Goal: Task Accomplishment & Management: Manage account settings

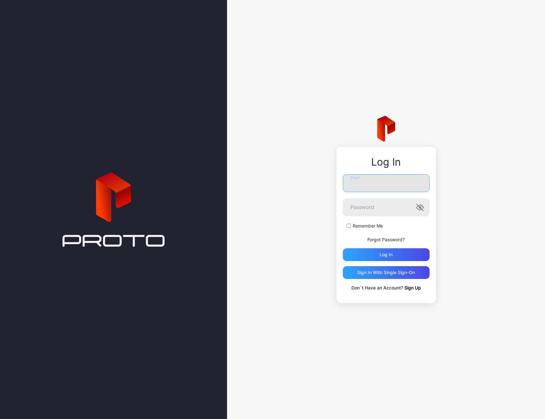
click at [373, 181] on input "Email" at bounding box center [386, 183] width 87 height 18
type input "**********"
click at [343, 248] on button "Log in" at bounding box center [386, 254] width 87 height 13
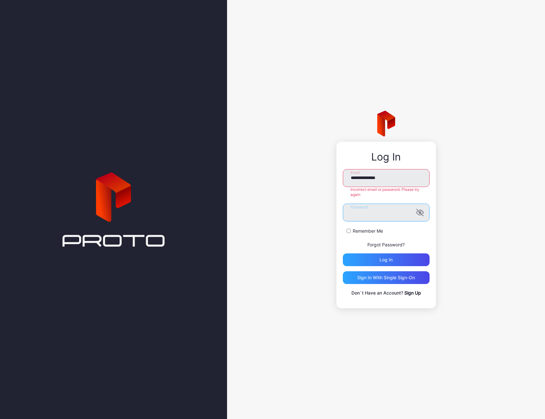
click at [343, 253] on button "Log in" at bounding box center [386, 259] width 87 height 13
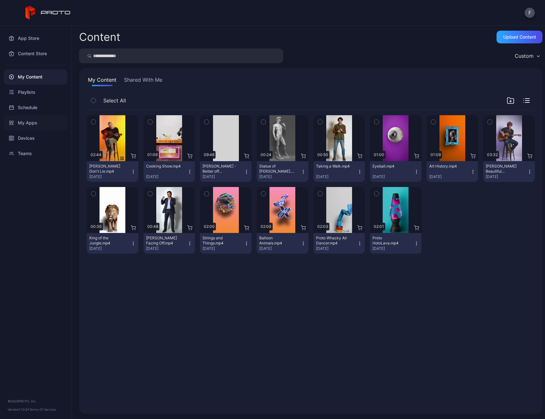
click at [34, 121] on div "My Apps" at bounding box center [35, 122] width 63 height 15
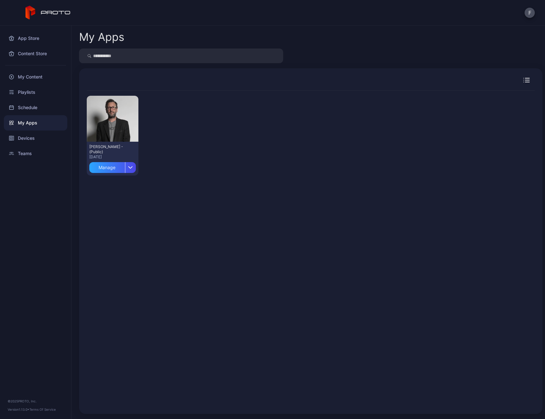
click at [192, 183] on div "Preview [PERSON_NAME] N Persona - (Public) [DATE] Manage" at bounding box center [311, 248] width 448 height 315
click at [31, 122] on div "My Apps" at bounding box center [35, 122] width 63 height 15
click at [37, 51] on div "Content Store" at bounding box center [35, 53] width 63 height 15
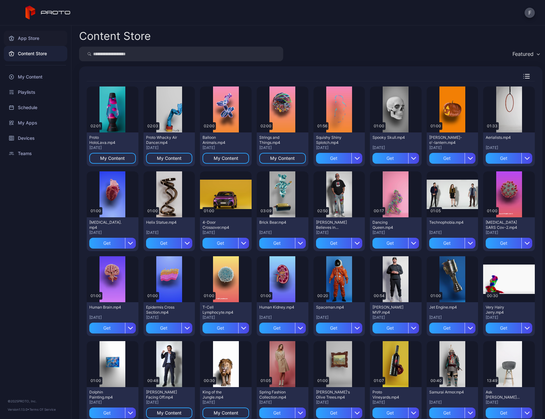
click at [32, 40] on div "App Store" at bounding box center [35, 38] width 63 height 15
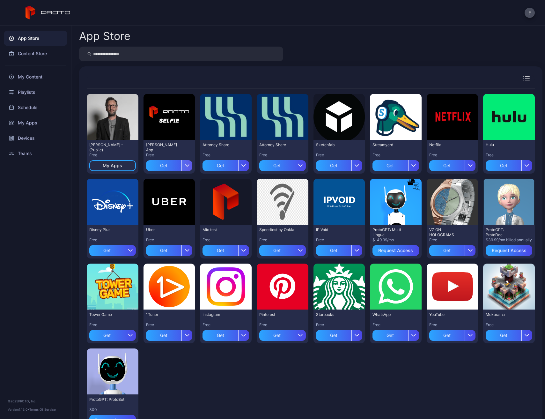
click at [188, 167] on div "button" at bounding box center [186, 165] width 11 height 11
click at [260, 390] on div "Preview [PERSON_NAME] N Persona - (Public) Free My Apps Preview [PERSON_NAME] A…" at bounding box center [311, 261] width 448 height 344
click at [115, 93] on div "Preview [PERSON_NAME] N Persona - (Public) Free My Apps Preview [PERSON_NAME] A…" at bounding box center [311, 261] width 448 height 344
click at [115, 105] on div "Preview" at bounding box center [113, 117] width 52 height 46
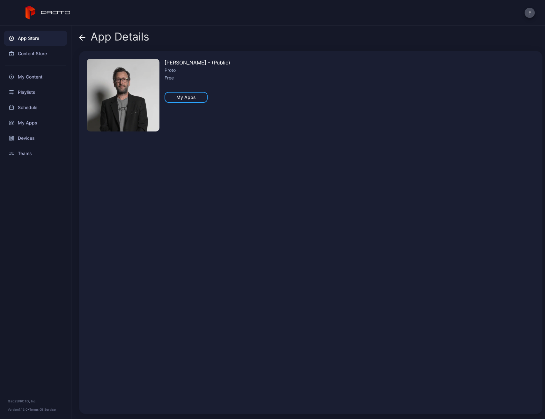
click at [31, 36] on div "App Store" at bounding box center [35, 38] width 63 height 15
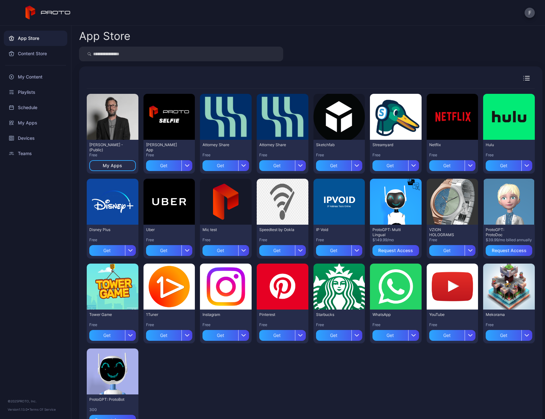
click at [290, 361] on div "Preview [PERSON_NAME] N Persona - (Public) Free My Apps Preview [PERSON_NAME] A…" at bounding box center [311, 261] width 448 height 344
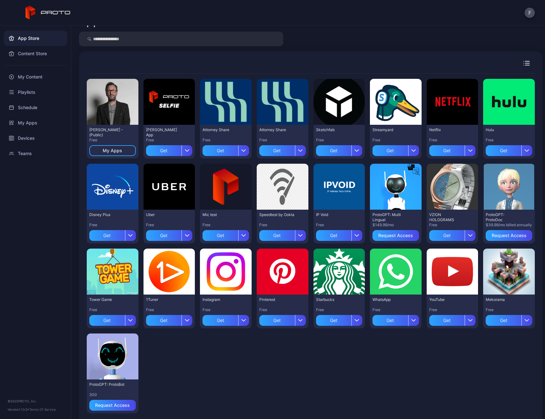
scroll to position [9, 0]
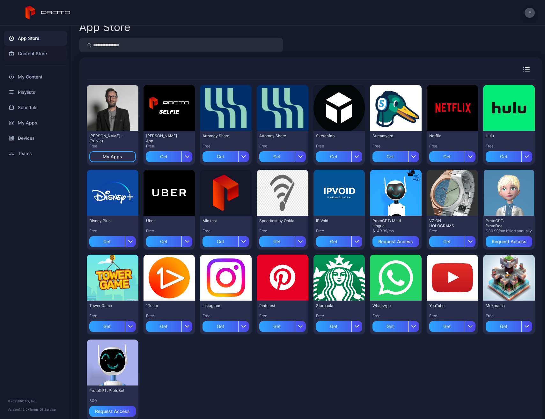
click at [40, 58] on div "Content Store" at bounding box center [35, 53] width 63 height 15
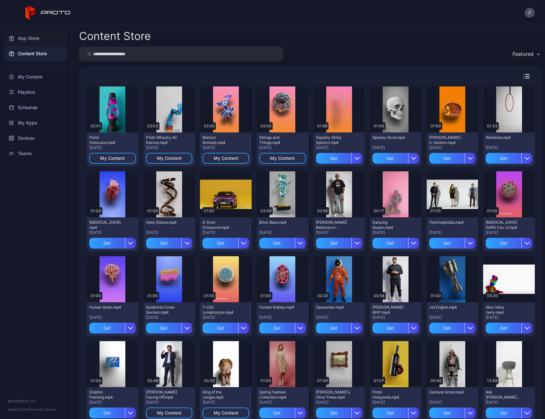
click at [35, 40] on div "App Store" at bounding box center [35, 38] width 63 height 15
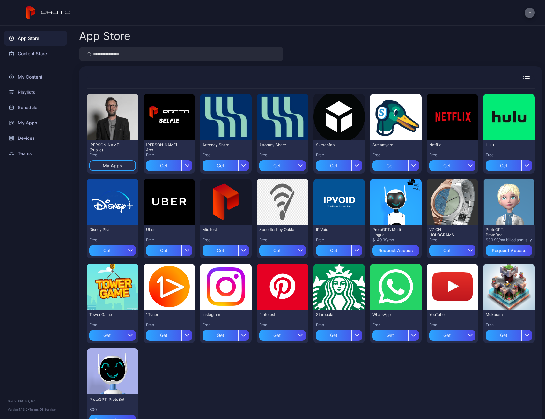
click at [534, 12] on button "F" at bounding box center [530, 13] width 10 height 10
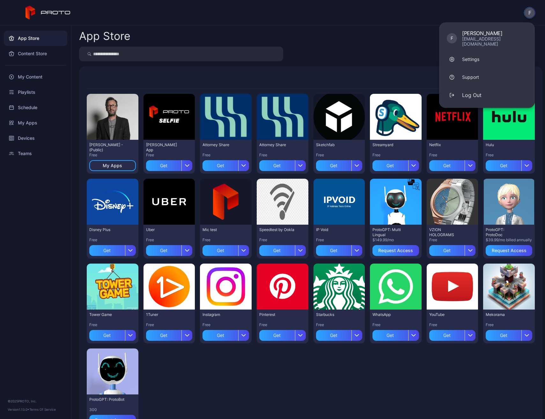
click at [374, 14] on div "F F [PERSON_NAME] [PERSON_NAME][EMAIL_ADDRESS][DOMAIN_NAME] Settings Support Lo…" at bounding box center [272, 13] width 545 height 26
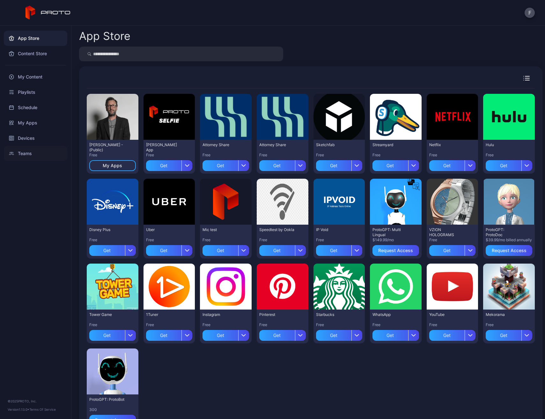
click at [28, 158] on div "Teams" at bounding box center [35, 153] width 63 height 15
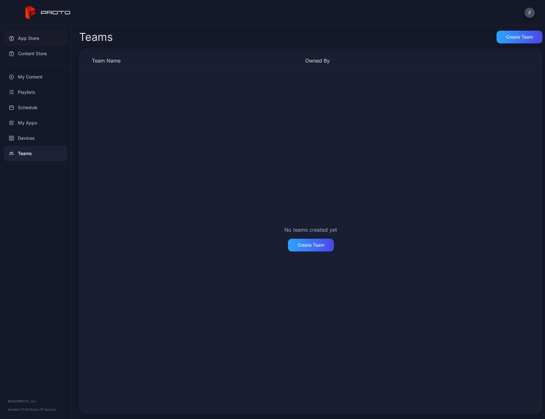
click at [30, 37] on div "App Store" at bounding box center [35, 38] width 63 height 15
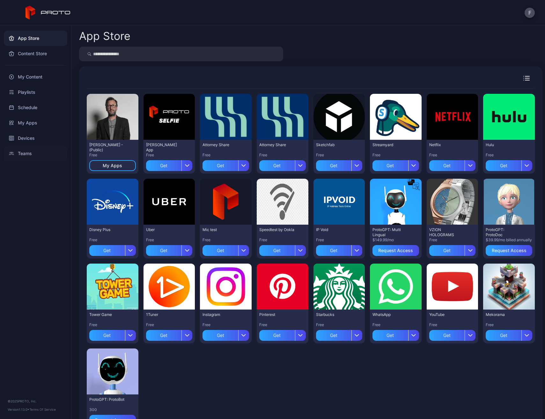
click at [30, 153] on div "Teams" at bounding box center [35, 153] width 63 height 15
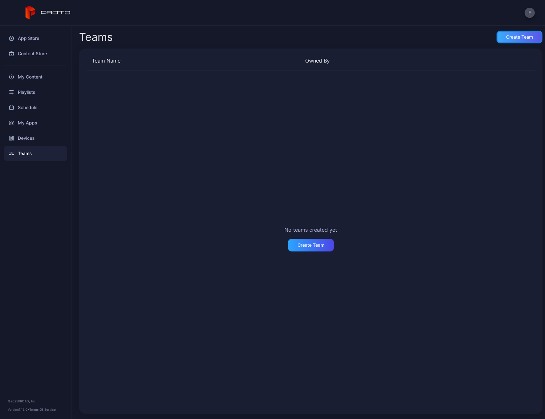
click at [516, 39] on div "Create Team" at bounding box center [519, 36] width 27 height 5
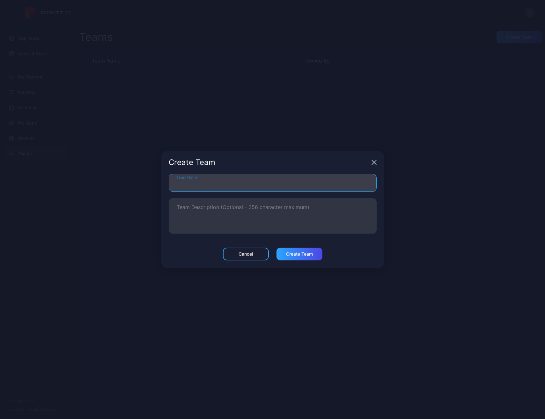
click at [262, 183] on input "Team Name" at bounding box center [273, 183] width 208 height 18
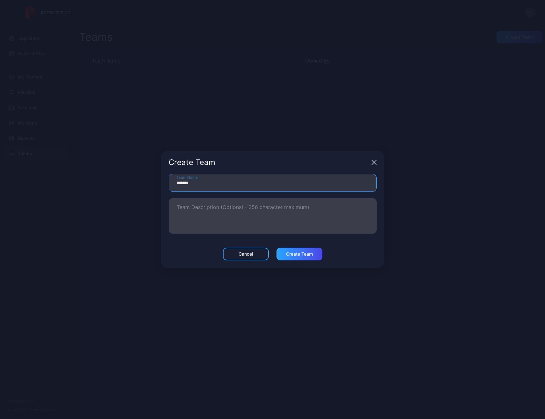
type input "*******"
click at [265, 219] on textarea "Team Description (Optional - 256 character maximum)" at bounding box center [273, 216] width 192 height 22
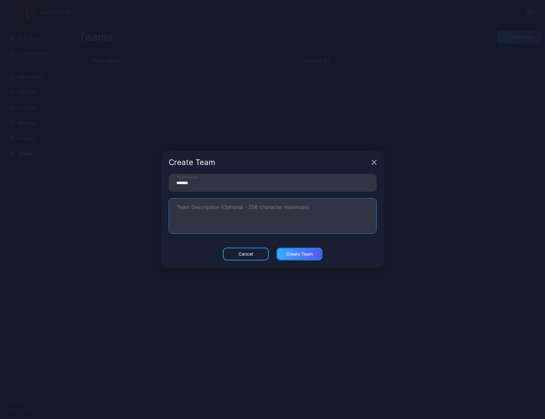
click at [307, 253] on div "Create Team" at bounding box center [299, 253] width 27 height 5
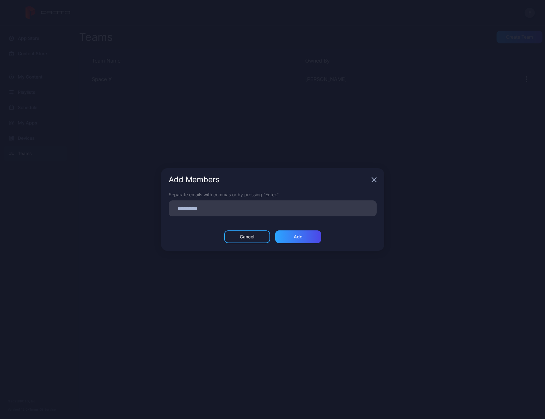
click at [233, 211] on input at bounding box center [273, 208] width 200 height 8
paste input
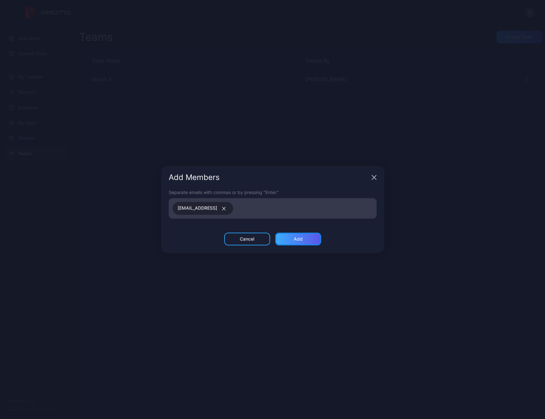
click at [302, 238] on div "Add" at bounding box center [298, 238] width 9 height 5
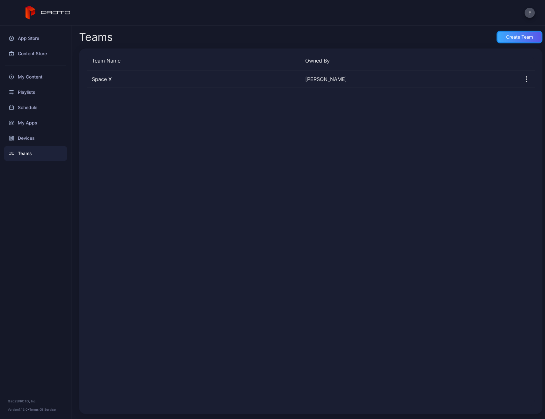
click at [521, 41] on div "Create Team" at bounding box center [520, 37] width 46 height 13
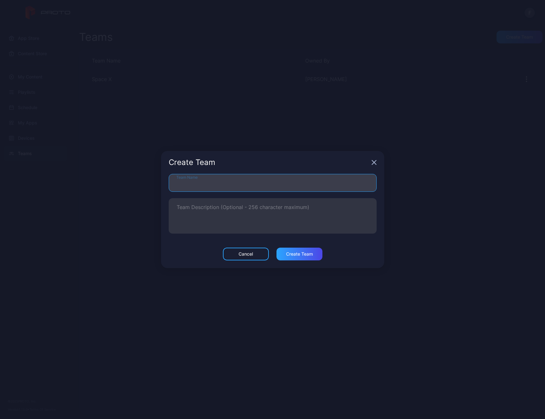
click at [299, 188] on input "Team Name" at bounding box center [273, 183] width 208 height 18
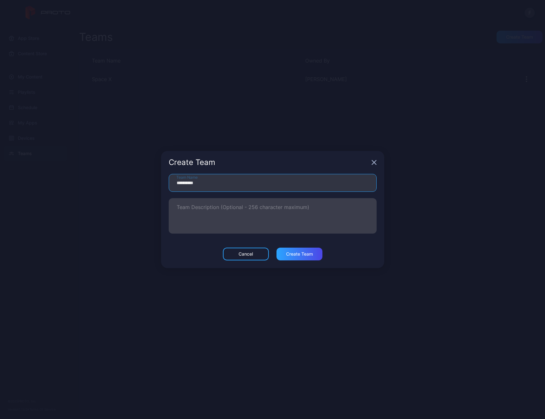
type input "**********"
click at [238, 211] on textarea "Team Description (Optional - 256 character maximum)" at bounding box center [273, 216] width 192 height 22
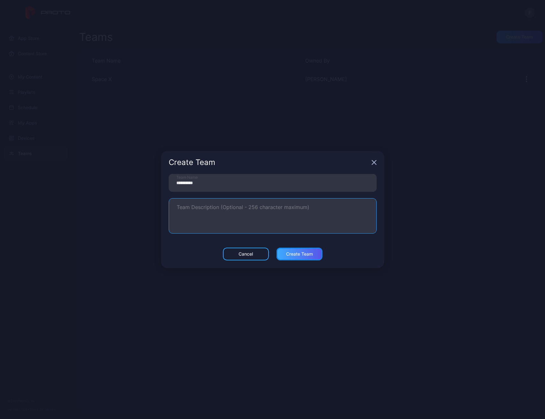
click at [295, 248] on div "Create Team" at bounding box center [300, 254] width 46 height 13
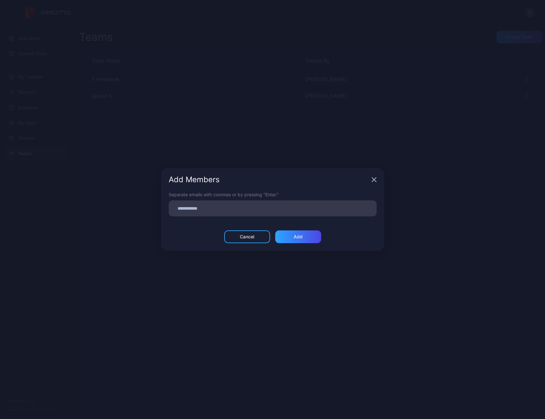
click at [272, 210] on input at bounding box center [273, 208] width 200 height 8
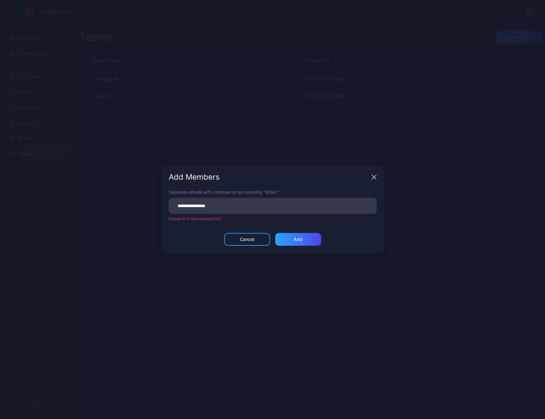
type input "**********"
paste input
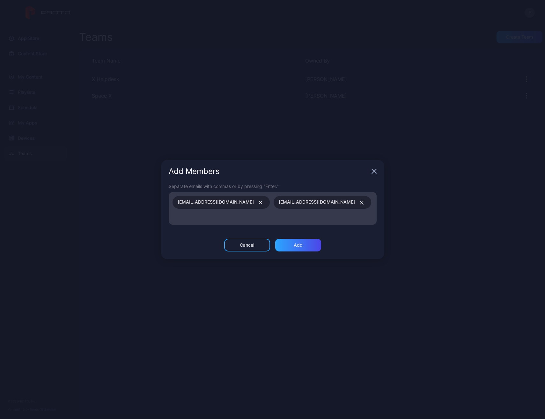
click at [359, 202] on icon "button" at bounding box center [361, 203] width 5 height 4
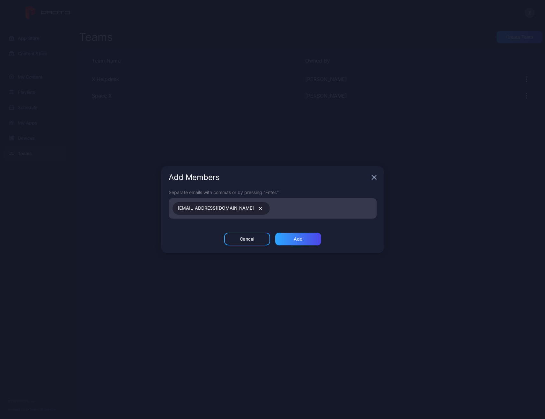
paste input
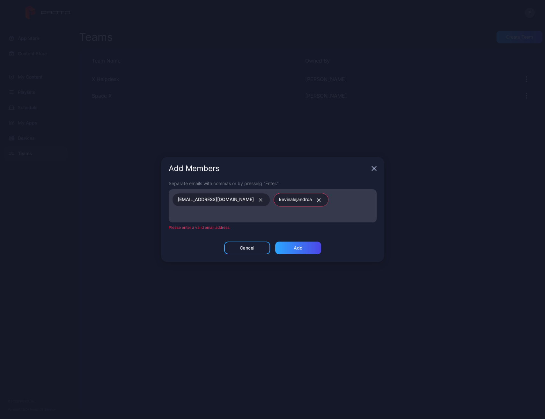
click at [286, 204] on div "kevinalejandroa" at bounding box center [301, 199] width 55 height 13
click at [316, 202] on icon "button" at bounding box center [318, 200] width 5 height 4
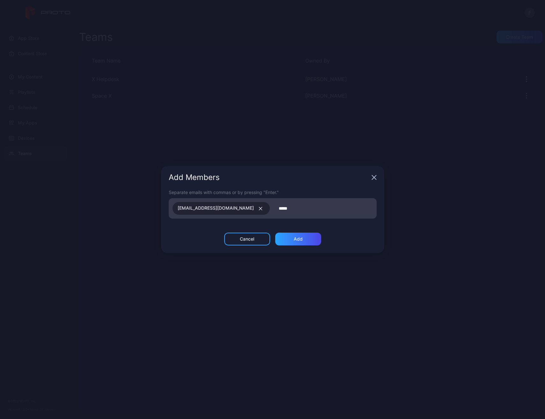
type input "*****"
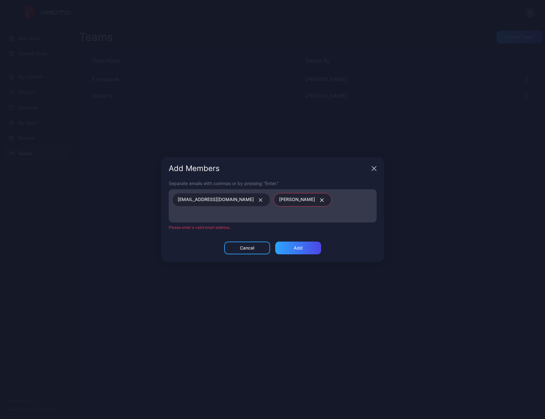
click at [315, 204] on button "button" at bounding box center [320, 200] width 11 height 8
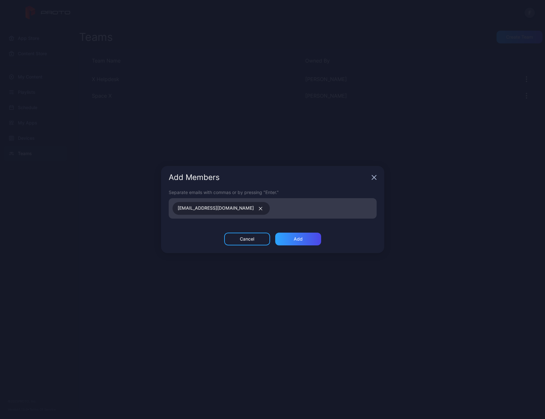
paste input
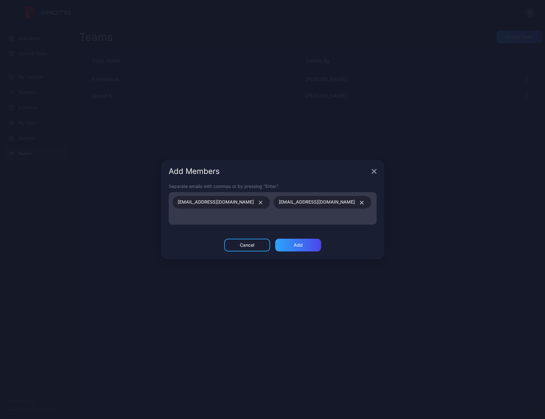
paste input
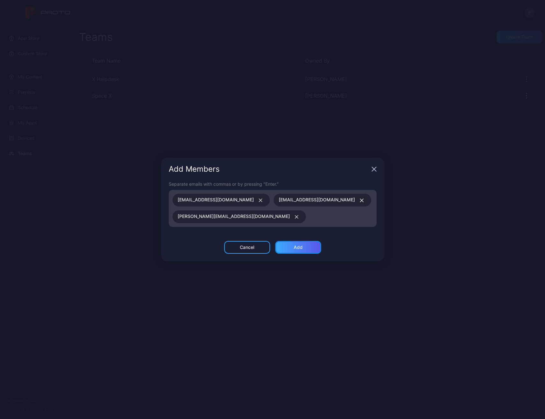
click at [311, 243] on div "Add" at bounding box center [298, 247] width 46 height 13
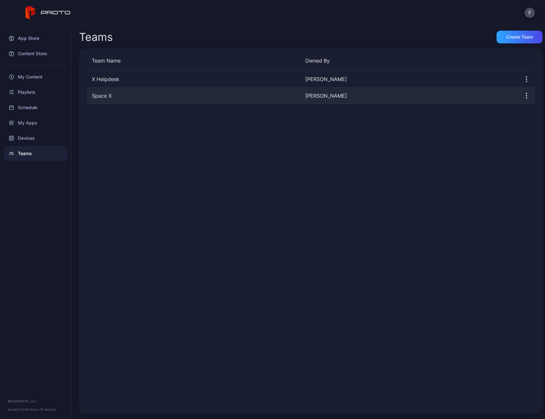
click at [161, 103] on div "Space X Francisco" at bounding box center [311, 95] width 448 height 17
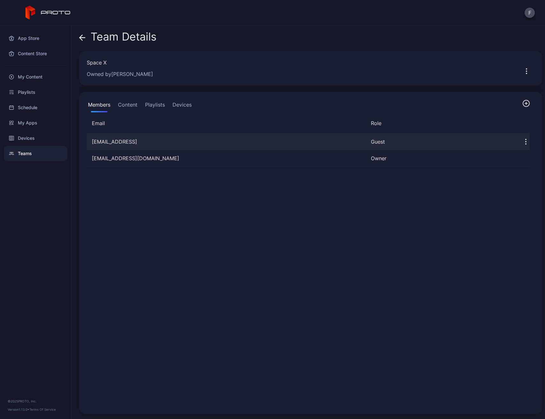
click at [526, 144] on icon "button" at bounding box center [526, 144] width 1 height 1
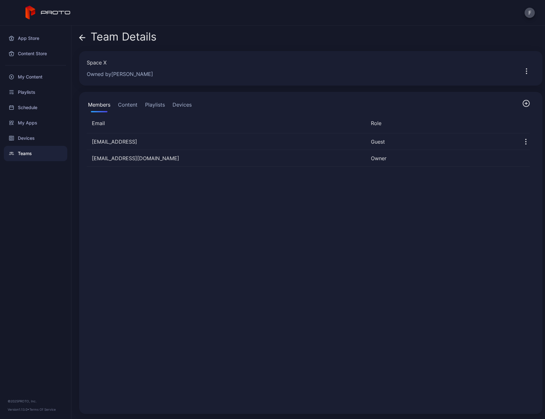
click at [420, 220] on div "[EMAIL_ADDRESS] Guest [EMAIL_ADDRESS][DOMAIN_NAME] Owner" at bounding box center [308, 269] width 453 height 283
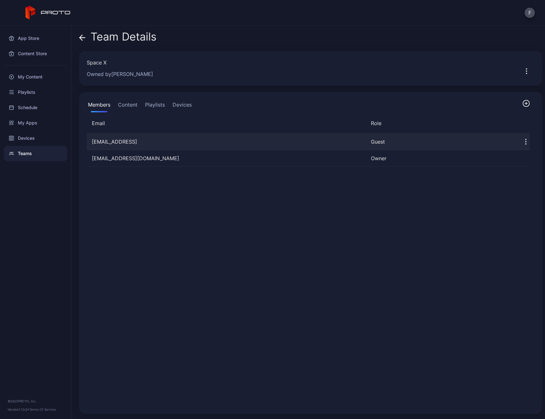
click at [248, 144] on div "[EMAIL_ADDRESS]" at bounding box center [226, 142] width 279 height 8
click at [375, 142] on div "Guest" at bounding box center [439, 142] width 137 height 8
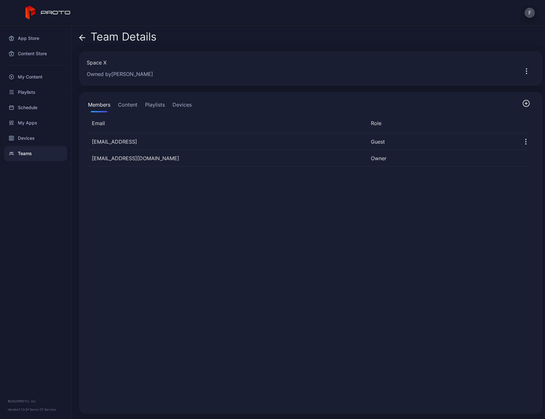
click at [133, 106] on button "Content" at bounding box center [128, 106] width 22 height 13
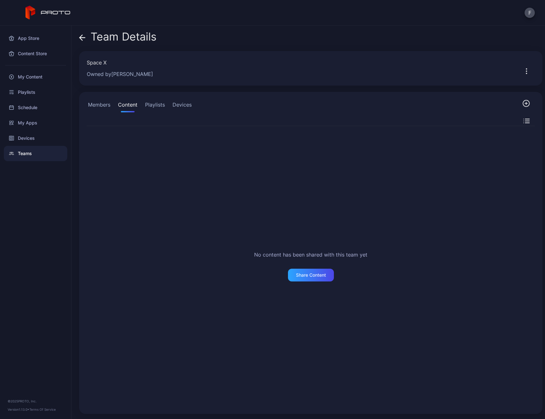
click at [153, 107] on button "Playlists" at bounding box center [155, 106] width 22 height 13
click at [181, 103] on button "Devices" at bounding box center [182, 106] width 22 height 13
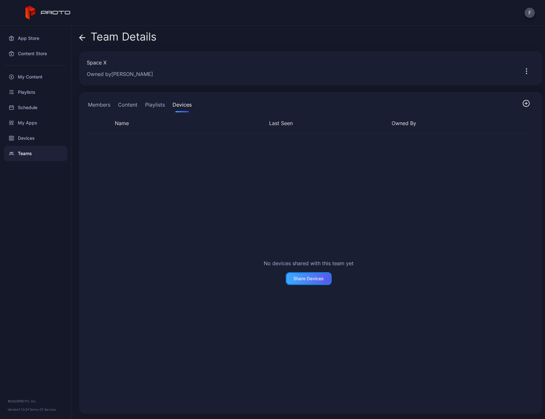
click at [302, 280] on div "Share Devices" at bounding box center [308, 278] width 30 height 5
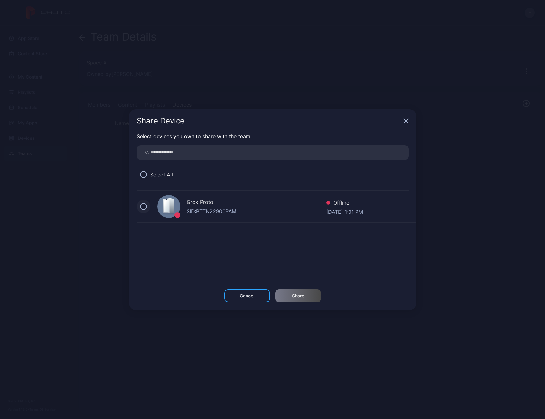
click at [142, 207] on button at bounding box center [143, 206] width 7 height 7
click at [299, 299] on div "Share" at bounding box center [298, 295] width 46 height 13
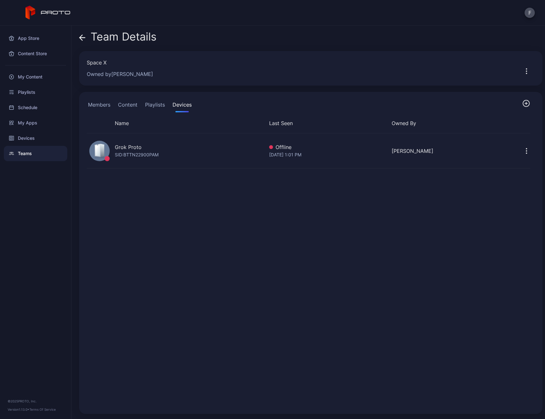
click at [107, 104] on button "Members" at bounding box center [99, 106] width 25 height 13
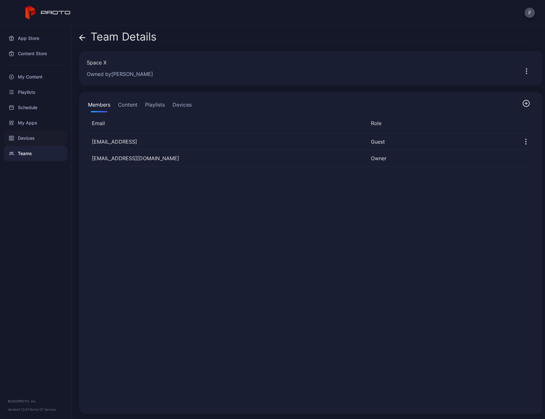
click at [35, 139] on div "Devices" at bounding box center [35, 137] width 63 height 15
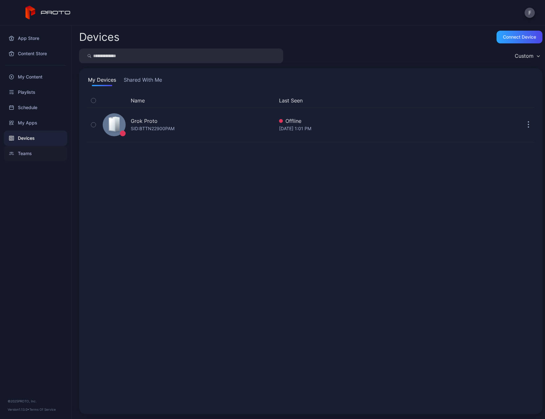
click at [36, 153] on div "Teams" at bounding box center [35, 153] width 63 height 15
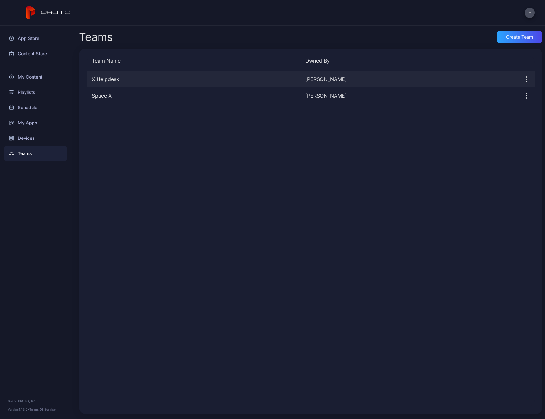
click at [149, 84] on div "X Helpdesk Francisco" at bounding box center [311, 79] width 448 height 17
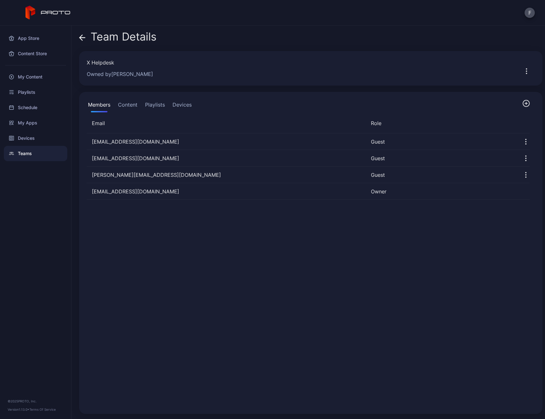
click at [193, 104] on div "Members Content Playlists Devices" at bounding box center [311, 106] width 448 height 13
click at [187, 104] on button "Devices" at bounding box center [182, 106] width 22 height 13
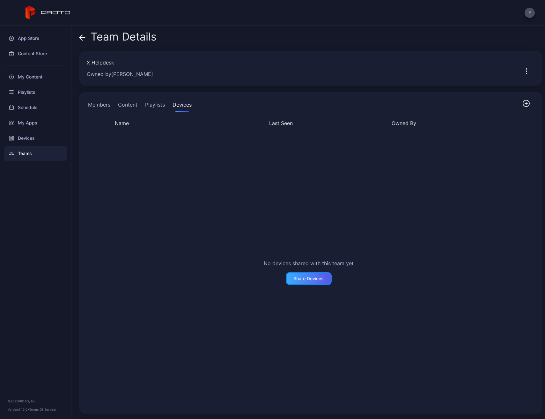
click at [314, 280] on div "Share Devices" at bounding box center [308, 278] width 30 height 5
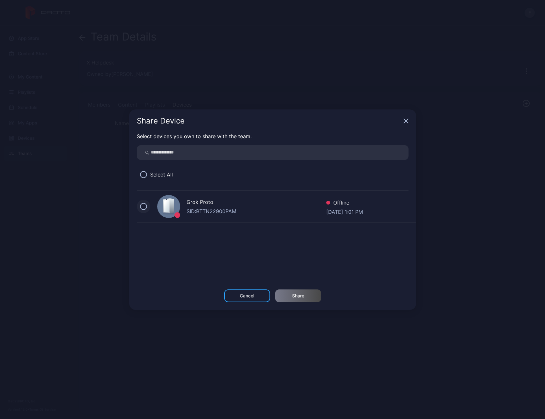
click at [144, 204] on button at bounding box center [143, 206] width 7 height 7
click at [308, 297] on div "Share" at bounding box center [298, 295] width 46 height 13
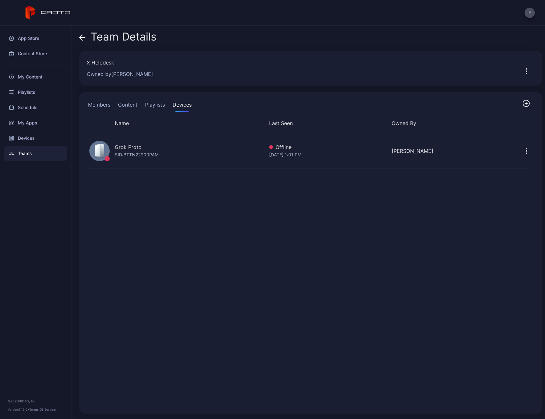
click at [161, 108] on button "Playlists" at bounding box center [155, 106] width 22 height 13
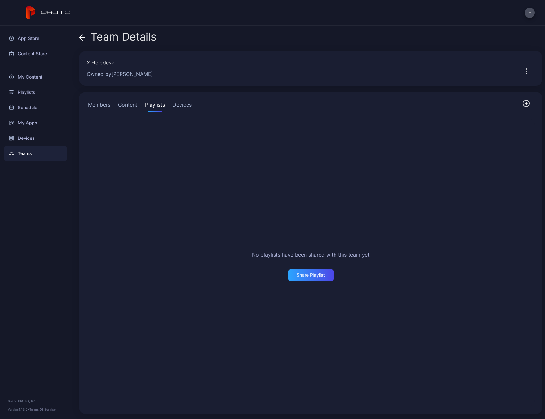
click at [130, 105] on button "Content" at bounding box center [128, 106] width 22 height 13
click at [96, 106] on button "Members" at bounding box center [99, 106] width 25 height 13
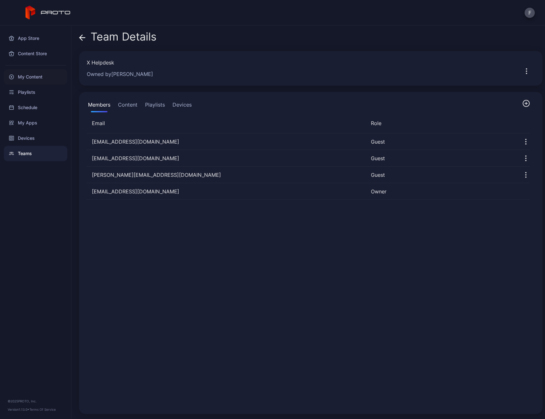
click at [33, 77] on div "My Content" at bounding box center [35, 76] width 63 height 15
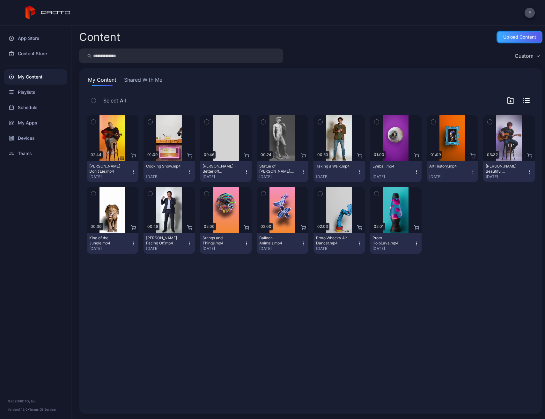
click at [513, 38] on div "Upload Content" at bounding box center [519, 36] width 33 height 5
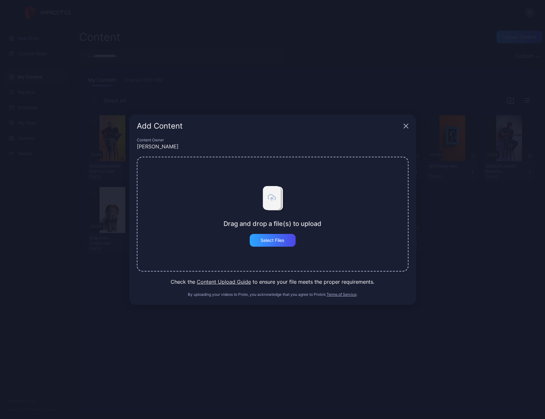
click at [234, 281] on button "Content Upload Guide" at bounding box center [224, 282] width 54 height 8
